Goal: Navigation & Orientation: Find specific page/section

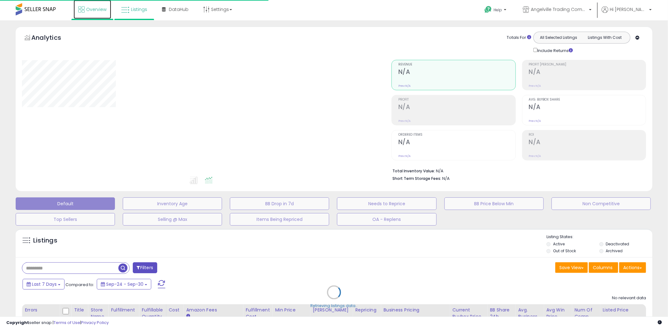
click at [90, 15] on link "Overview" at bounding box center [93, 9] width 38 height 19
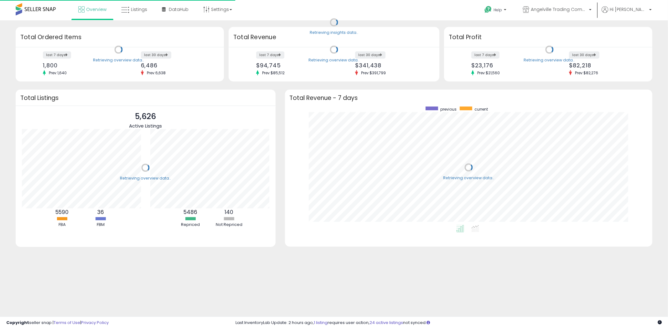
scroll to position [118, 355]
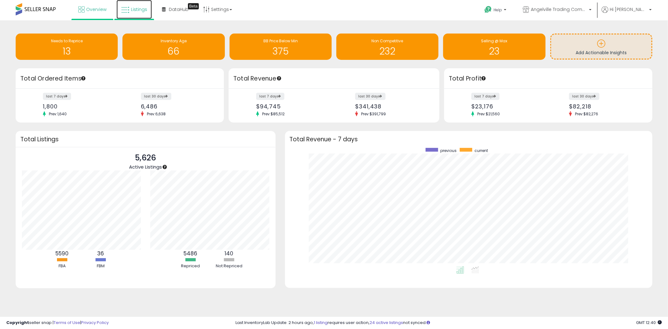
click at [126, 12] on icon at bounding box center [125, 10] width 8 height 8
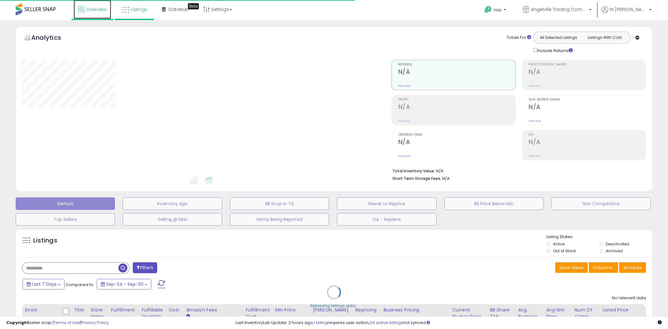
click at [91, 12] on span "Overview" at bounding box center [96, 9] width 20 height 6
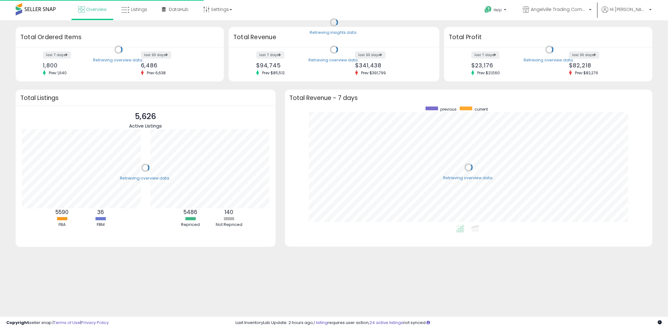
scroll to position [118, 355]
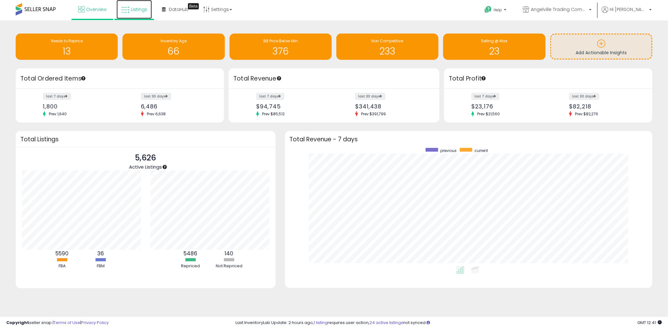
click at [130, 11] on link "Listings" at bounding box center [134, 9] width 35 height 19
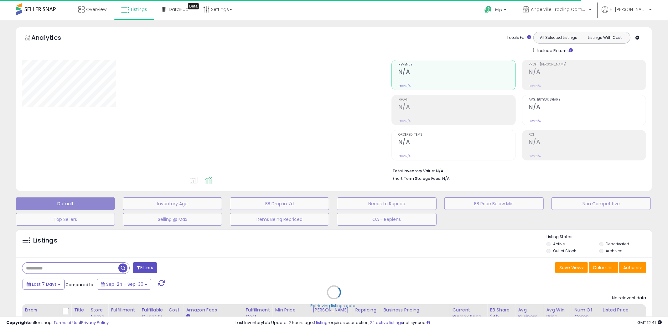
select select "**"
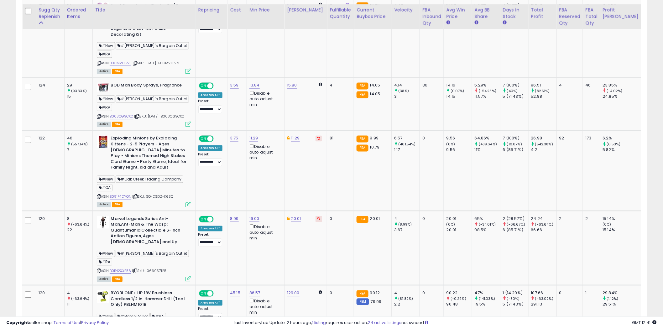
scroll to position [452, 0]
